Goal: Use online tool/utility: Utilize a website feature to perform a specific function

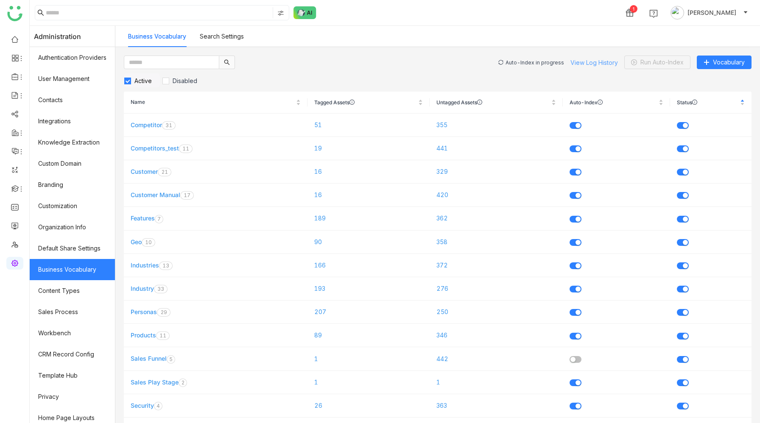
click at [591, 62] on link "View Log History" at bounding box center [595, 62] width 48 height 7
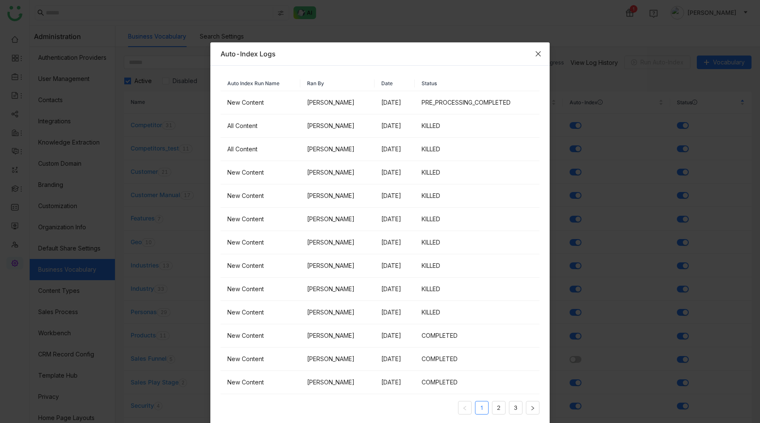
click at [541, 52] on icon "Close" at bounding box center [538, 53] width 7 height 7
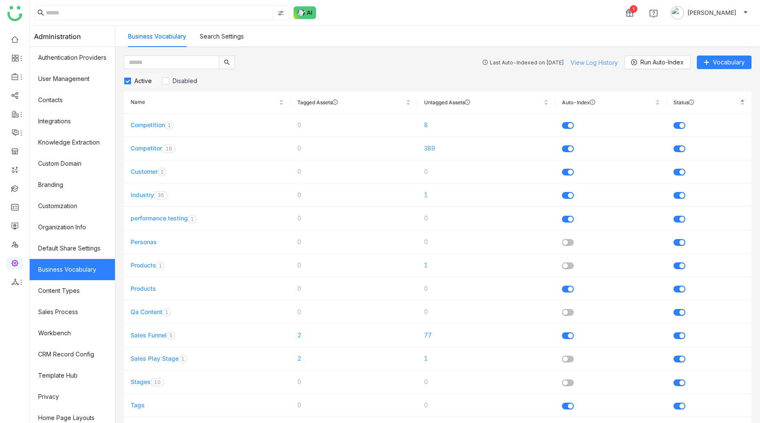
click at [581, 63] on link "View Log History" at bounding box center [595, 62] width 48 height 7
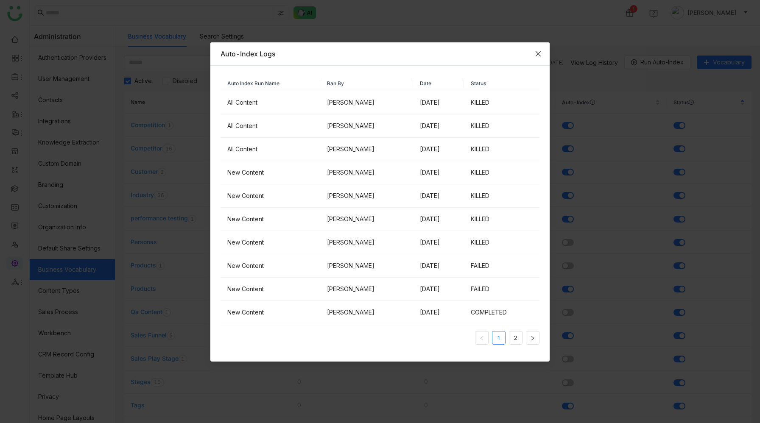
click at [538, 55] on icon "Close" at bounding box center [538, 53] width 7 height 7
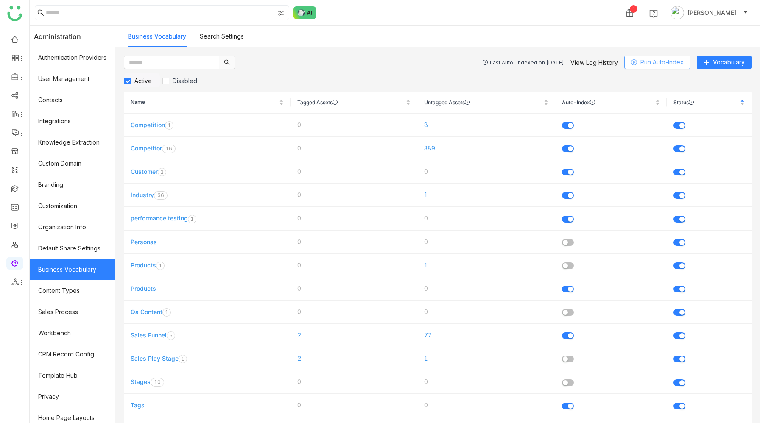
click at [645, 60] on span "Run Auto-Index" at bounding box center [662, 62] width 43 height 9
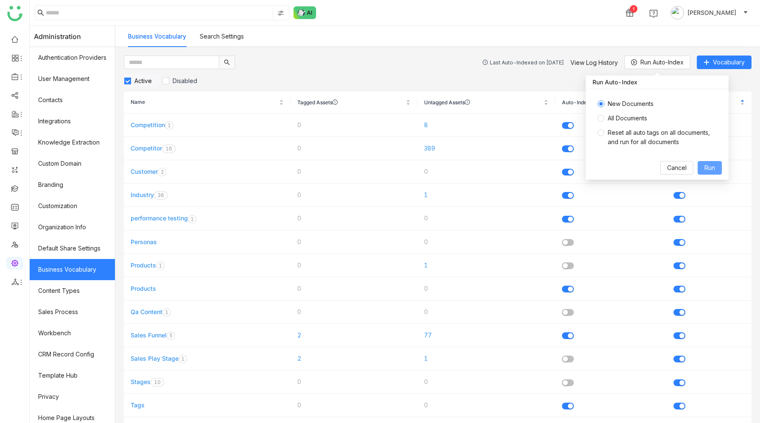
click at [708, 168] on span "Run" at bounding box center [710, 167] width 11 height 9
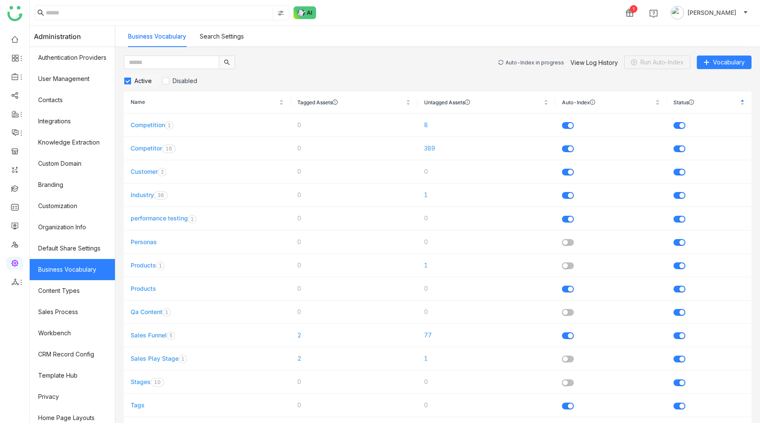
click at [528, 62] on div "Auto-Index in progress" at bounding box center [535, 62] width 59 height 6
